Goal: Task Accomplishment & Management: Manage account settings

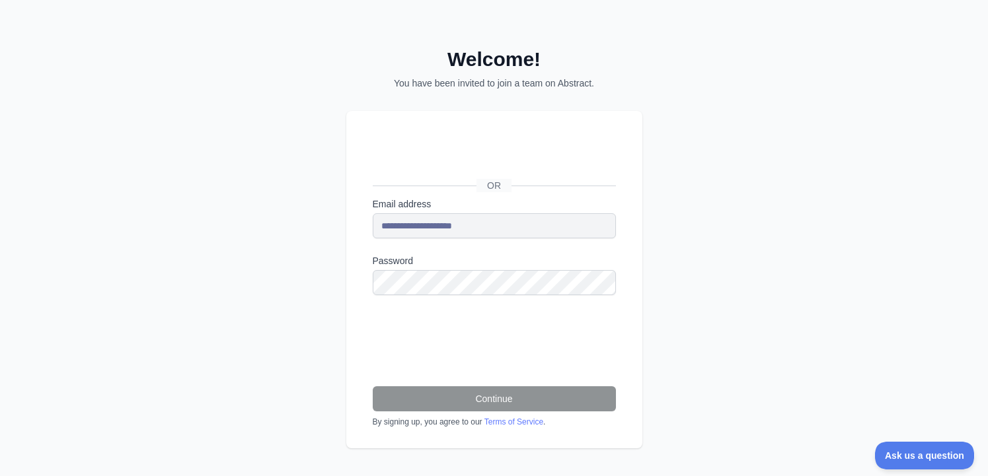
scroll to position [3, 0]
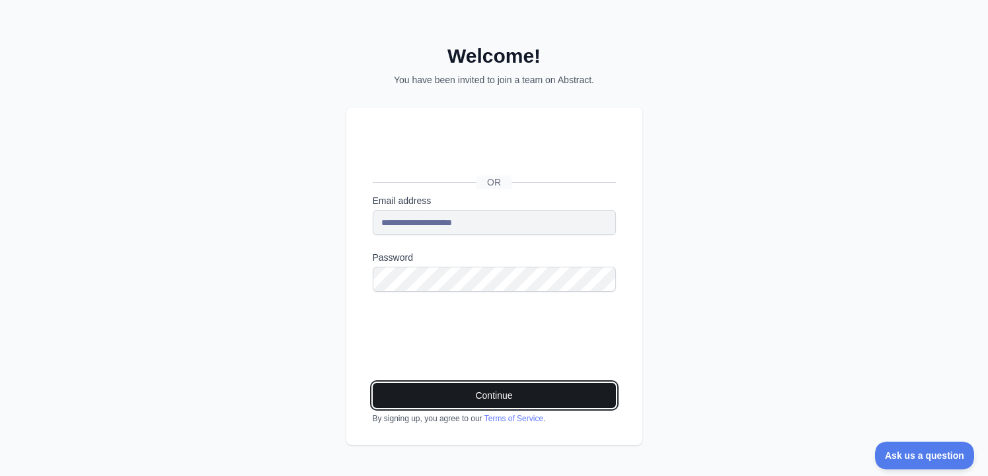
click at [493, 397] on button "Continue" at bounding box center [494, 395] width 243 height 25
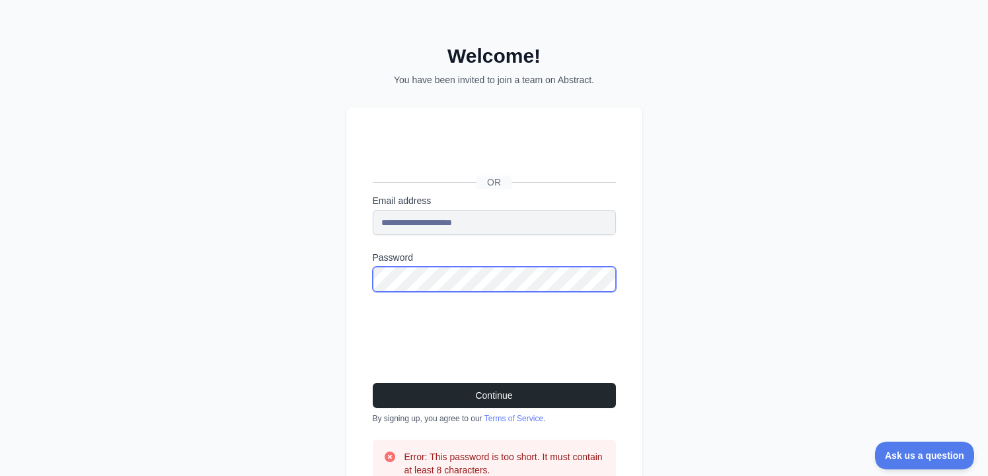
click at [338, 276] on div "**********" at bounding box center [494, 269] width 988 height 544
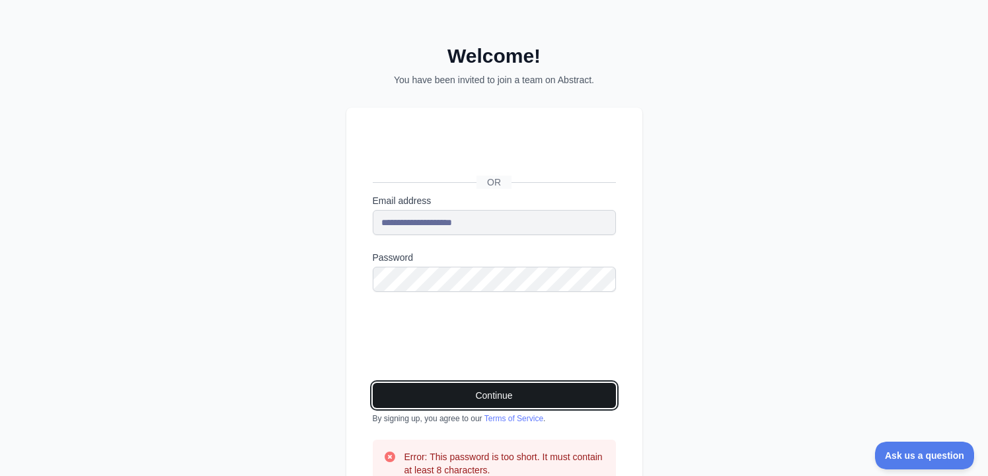
click at [486, 391] on button "Continue" at bounding box center [494, 395] width 243 height 25
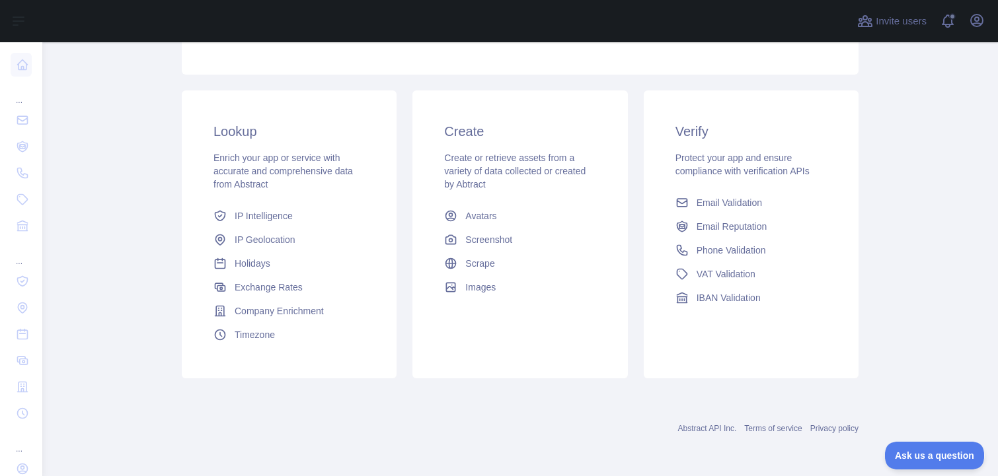
scroll to position [50, 0]
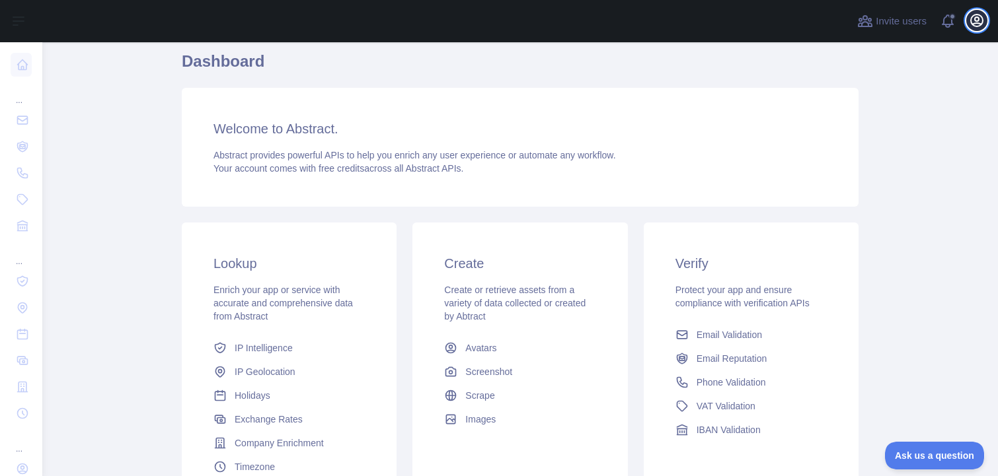
click at [976, 17] on icon "button" at bounding box center [977, 21] width 12 height 12
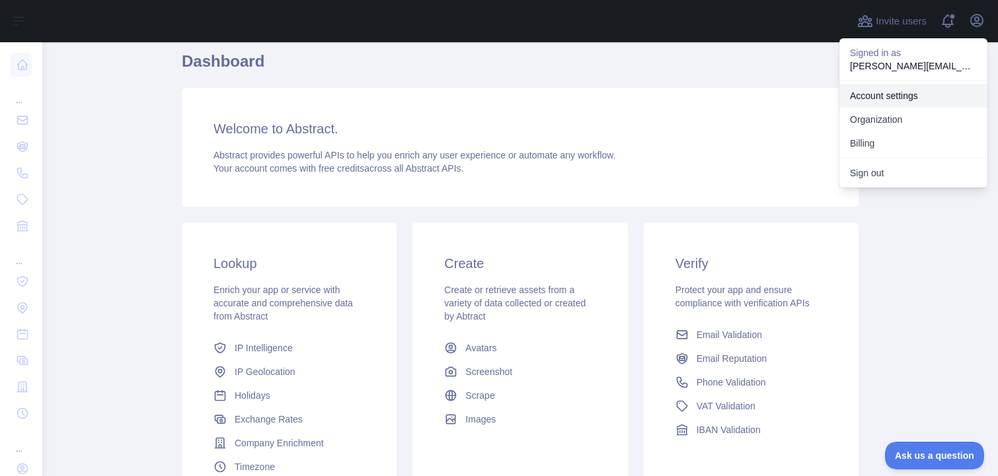
click at [907, 93] on link "Account settings" at bounding box center [913, 96] width 148 height 24
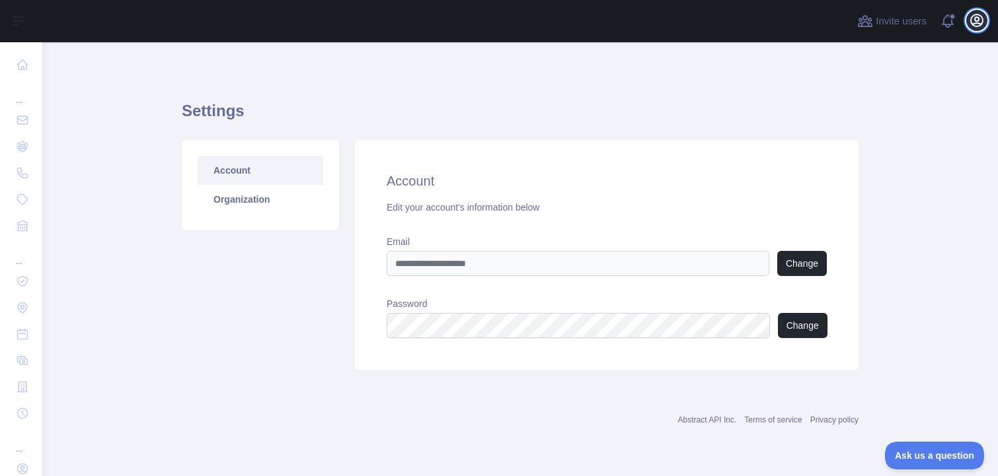
click at [977, 22] on icon "button" at bounding box center [977, 21] width 16 height 16
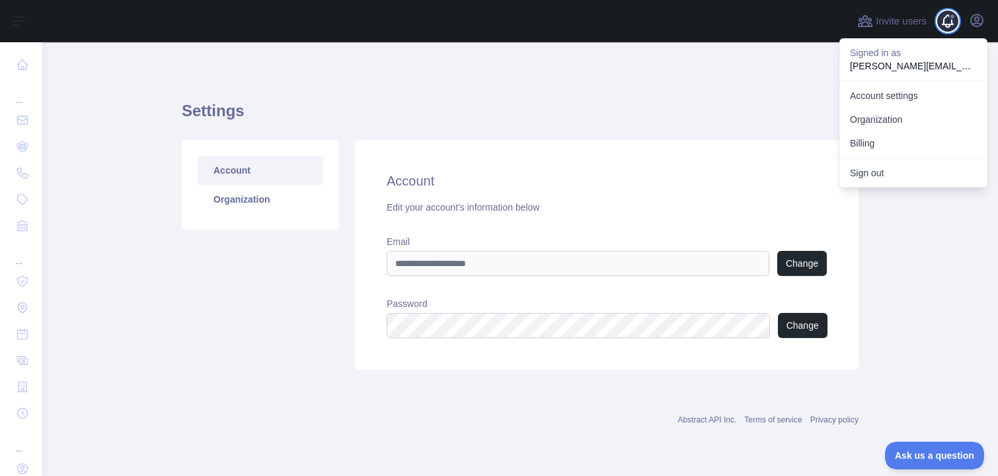
click at [950, 20] on span at bounding box center [953, 21] width 26 height 42
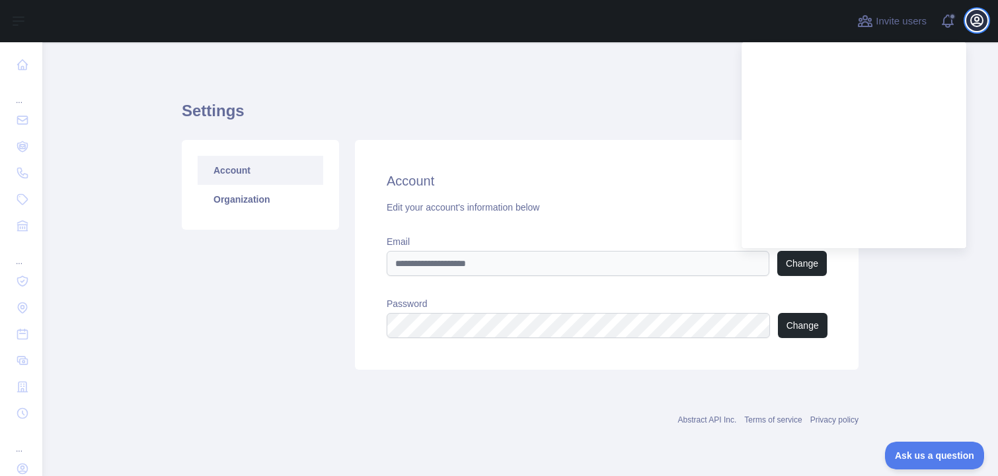
click at [976, 23] on icon "button" at bounding box center [977, 21] width 12 height 12
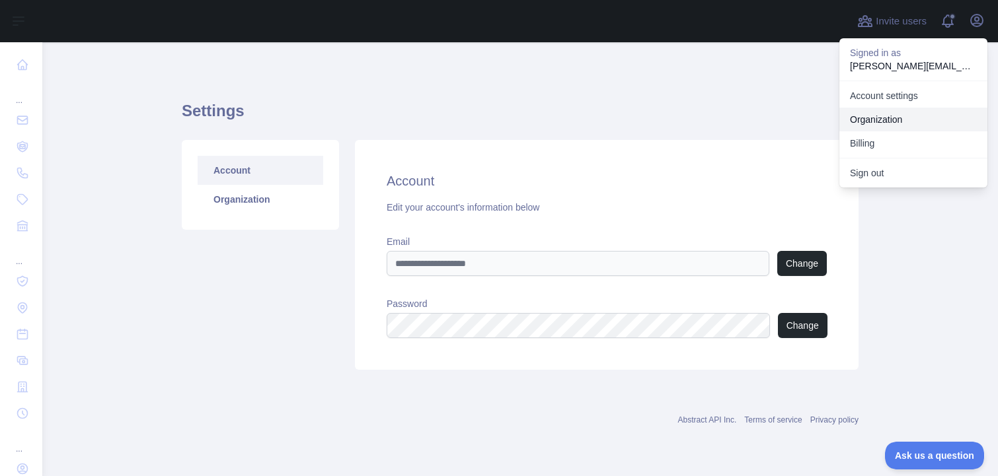
click at [885, 118] on link "Organization" at bounding box center [913, 120] width 148 height 24
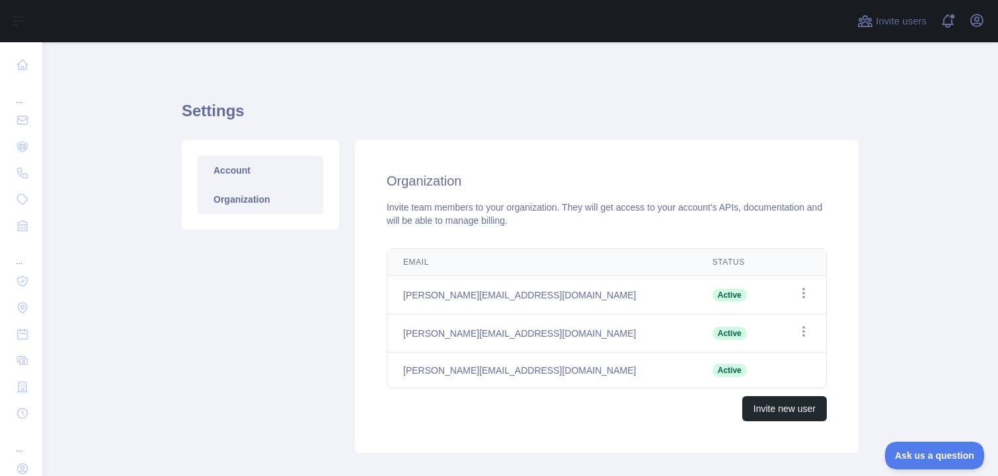
click at [237, 172] on link "Account" at bounding box center [261, 170] width 126 height 29
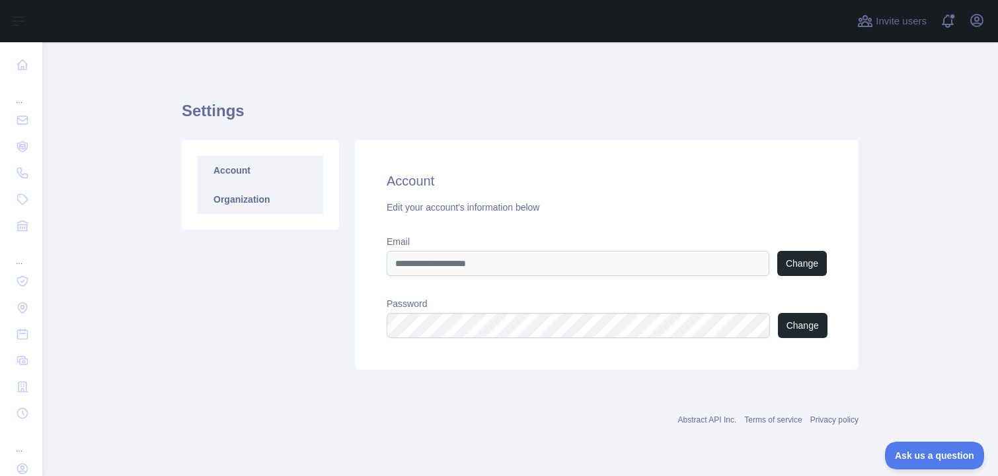
click at [256, 204] on link "Organization" at bounding box center [261, 199] width 126 height 29
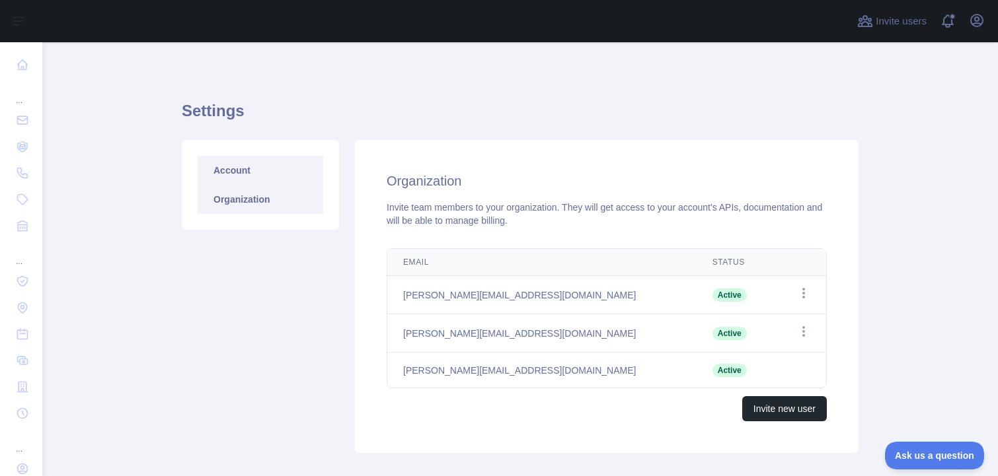
click at [229, 167] on link "Account" at bounding box center [261, 170] width 126 height 29
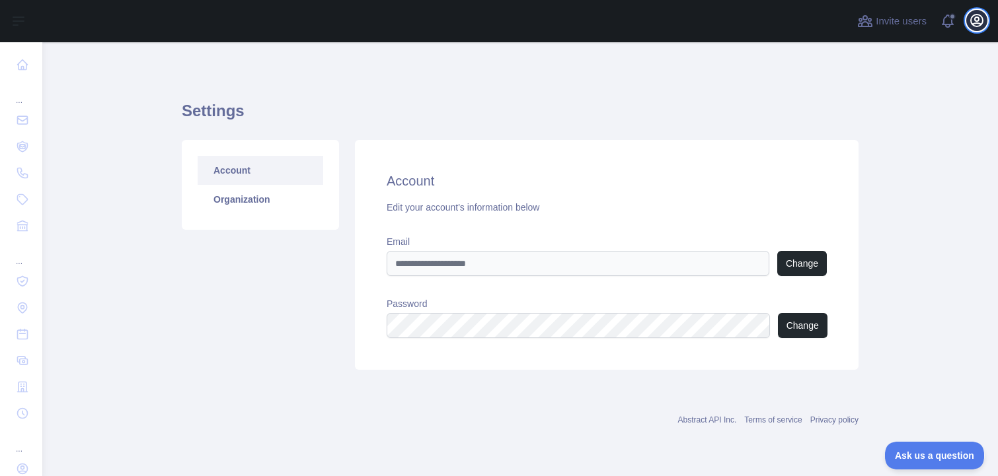
click at [973, 19] on icon "button" at bounding box center [977, 21] width 16 height 16
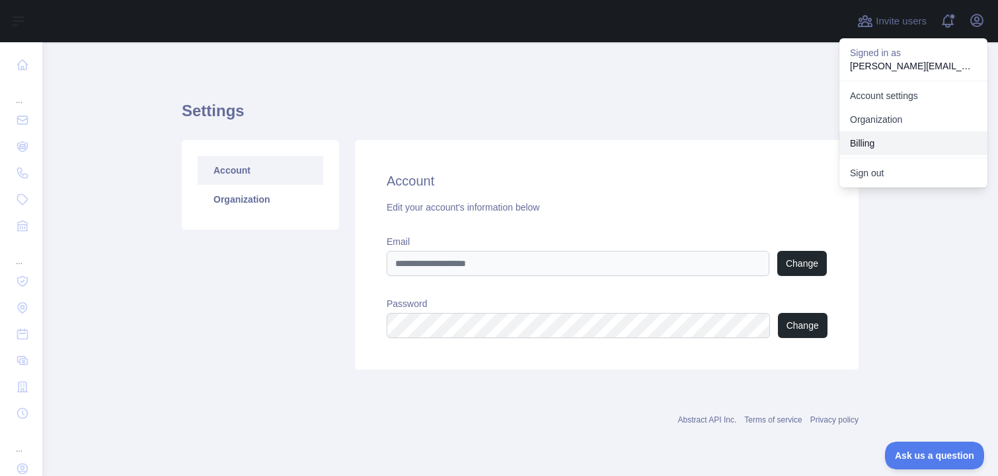
click at [862, 139] on button "Billing" at bounding box center [913, 143] width 148 height 24
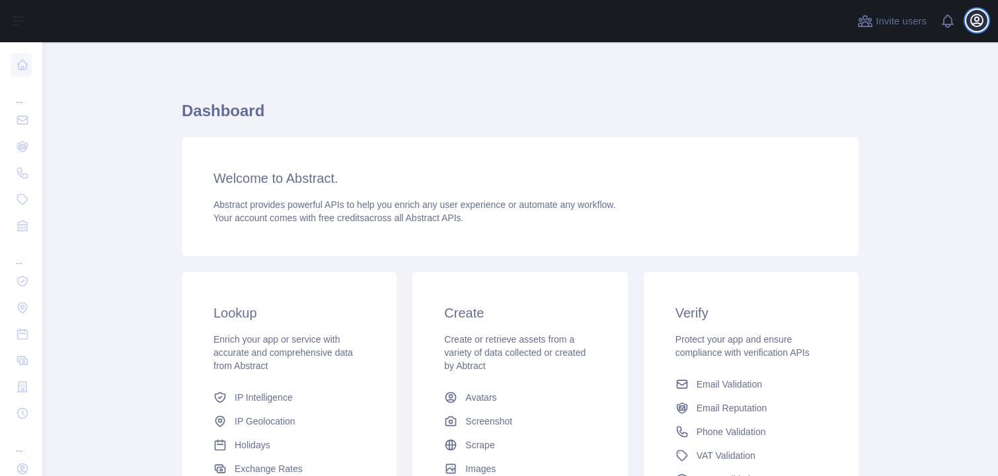
click at [976, 22] on icon "button" at bounding box center [977, 21] width 16 height 16
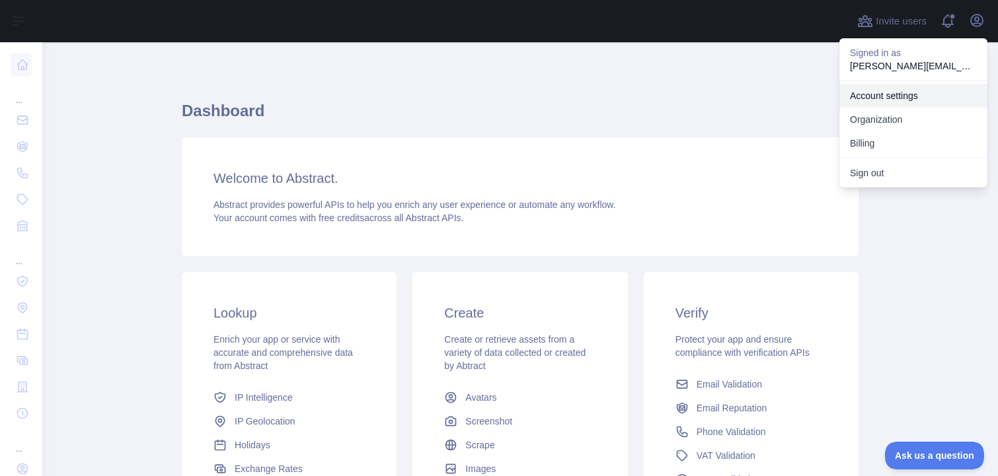
click at [890, 95] on link "Account settings" at bounding box center [913, 96] width 148 height 24
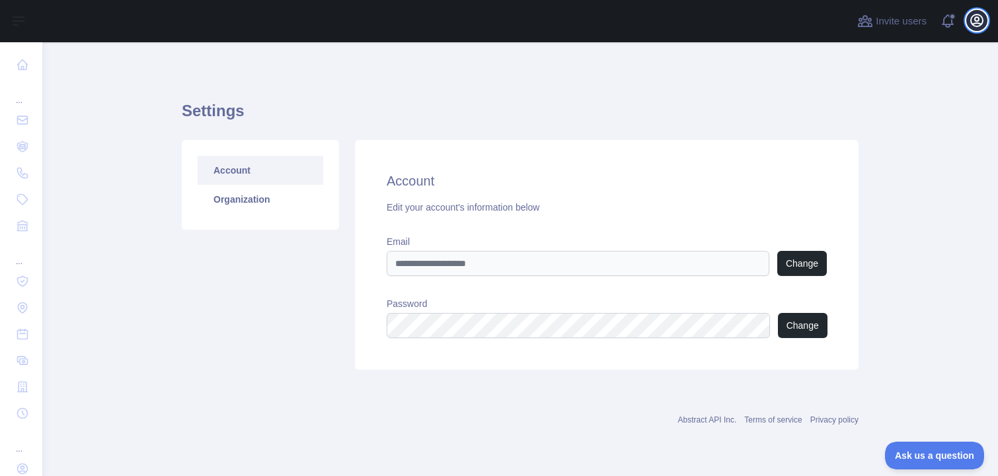
click at [969, 22] on icon "button" at bounding box center [977, 21] width 16 height 16
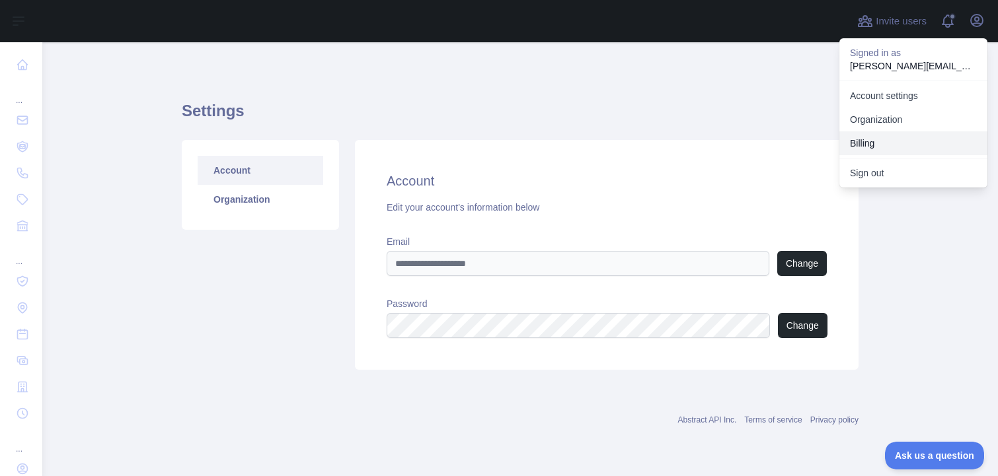
click at [863, 137] on button "Billing" at bounding box center [913, 143] width 148 height 24
